Goal: Transaction & Acquisition: Download file/media

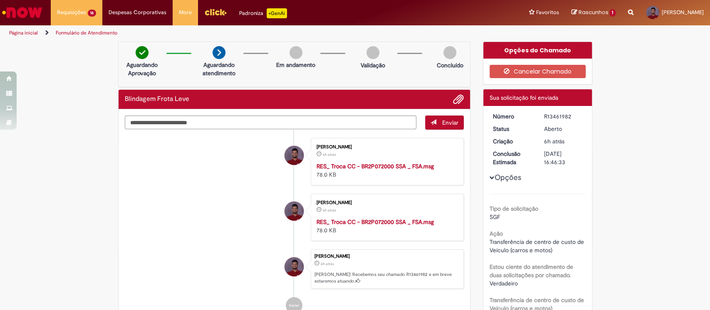
scroll to position [55, 0]
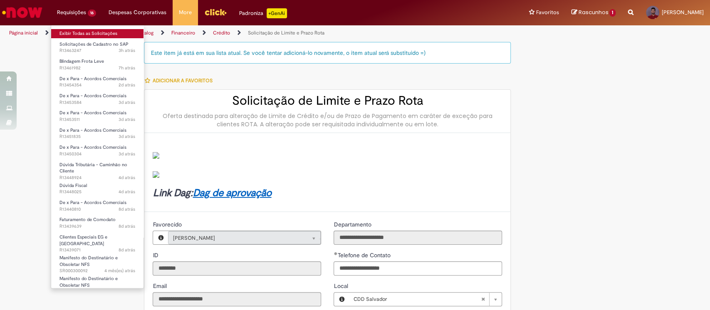
click at [86, 31] on link "Exibir Todas as Solicitações" at bounding box center [97, 33] width 92 height 9
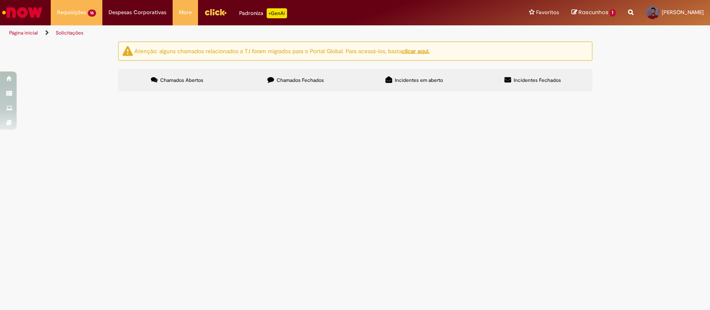
click at [309, 80] on span "Chamados Fechados" at bounding box center [300, 80] width 47 height 7
click at [0, 0] on input "Pesquisar" at bounding box center [0, 0] width 0 height 0
paste input "*********"
type input "*********"
click at [0, 0] on button "Pesquisar" at bounding box center [0, 0] width 0 height 0
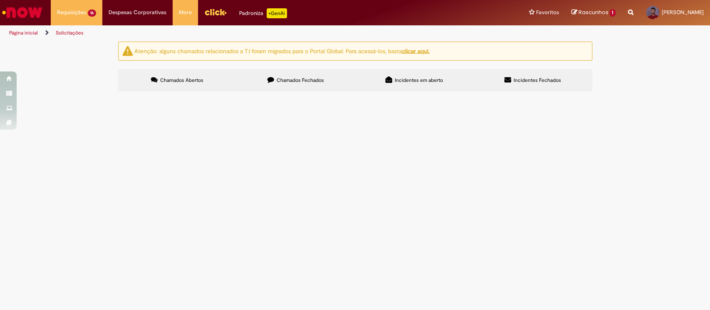
click at [0, 0] on span "Mercantil - 353 - 20240441174326CPT - R$ 24000 - LUZ DE FUNDO OK do KAM Naciona…" at bounding box center [0, 0] width 0 height 0
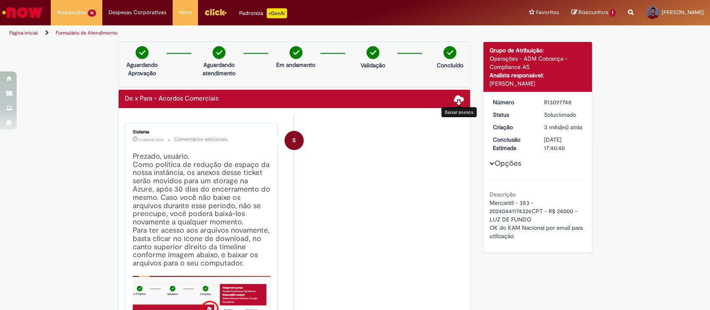
click at [454, 98] on span at bounding box center [459, 99] width 10 height 10
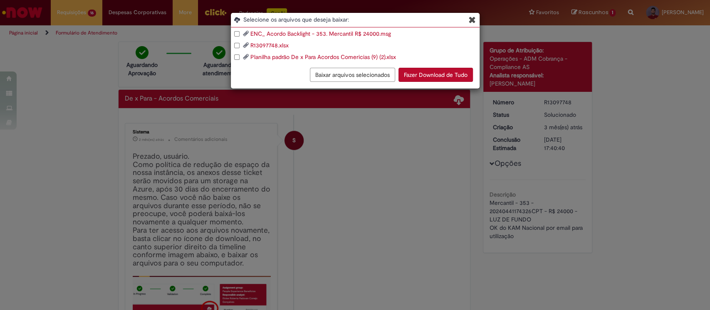
click at [266, 32] on link "ENC_ Acordo Backlight - 353. Mercantil R$ 24000.msg" at bounding box center [320, 33] width 141 height 7
click at [250, 58] on link "Planilha padrão De x Para Acordos Comericias (9) (2).xlsx" at bounding box center [323, 56] width 146 height 7
click at [273, 43] on link "R13097748.xlsx" at bounding box center [269, 45] width 38 height 7
click at [468, 21] on div "Selecione os arquivos que deseja baixar:" at bounding box center [355, 21] width 249 height 12
